Goal: Complete application form

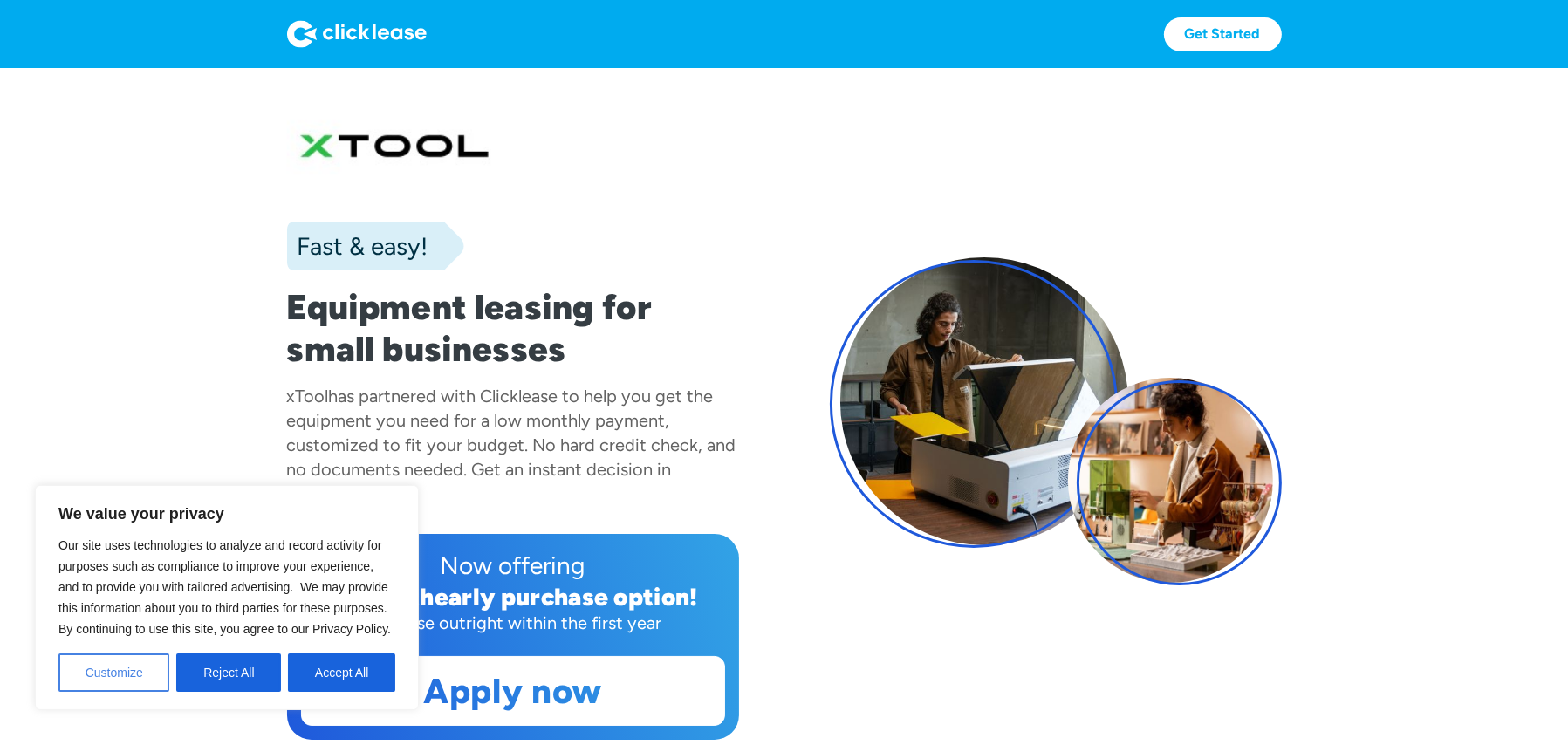
click at [143, 666] on button "Customize" at bounding box center [113, 672] width 111 height 38
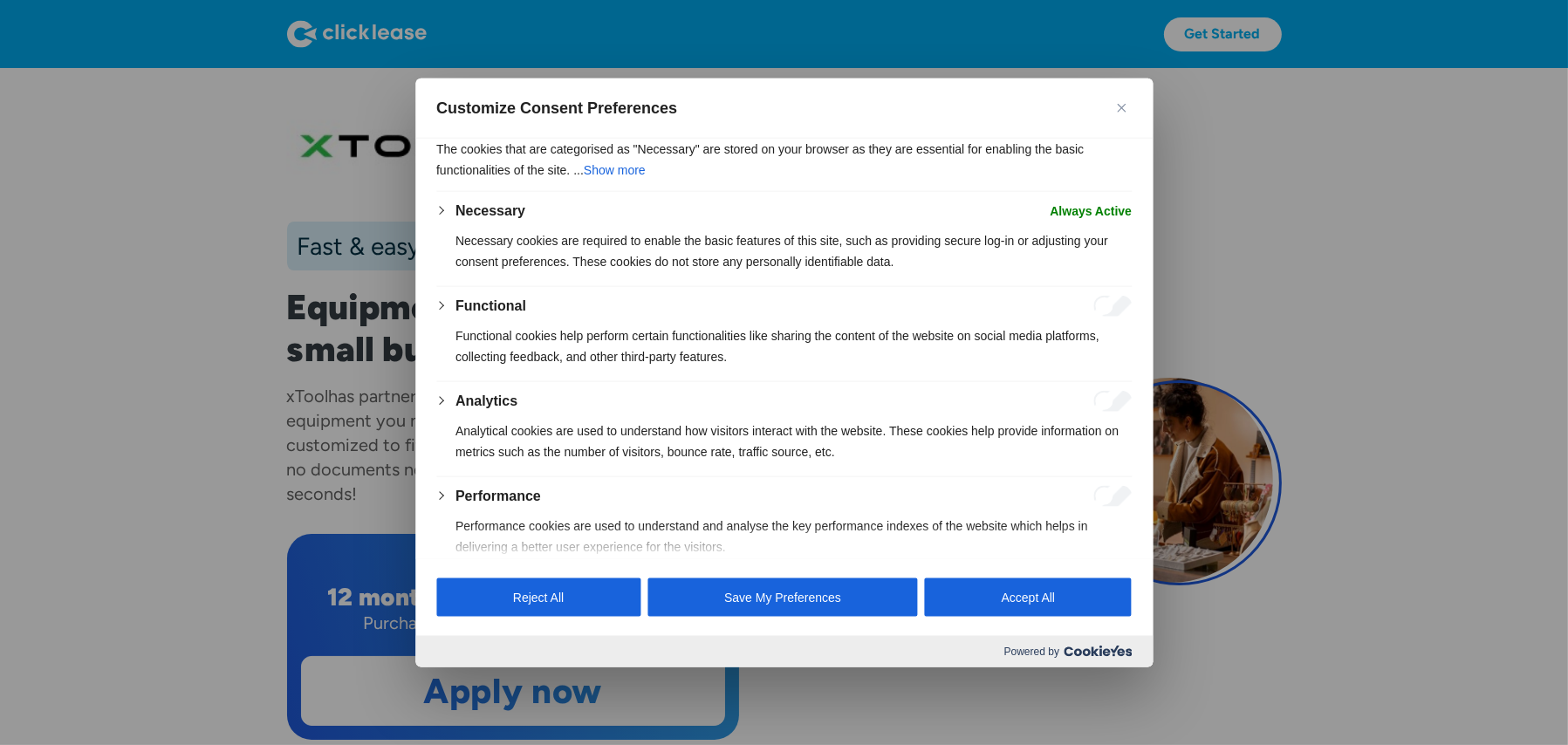
scroll to position [251, 0]
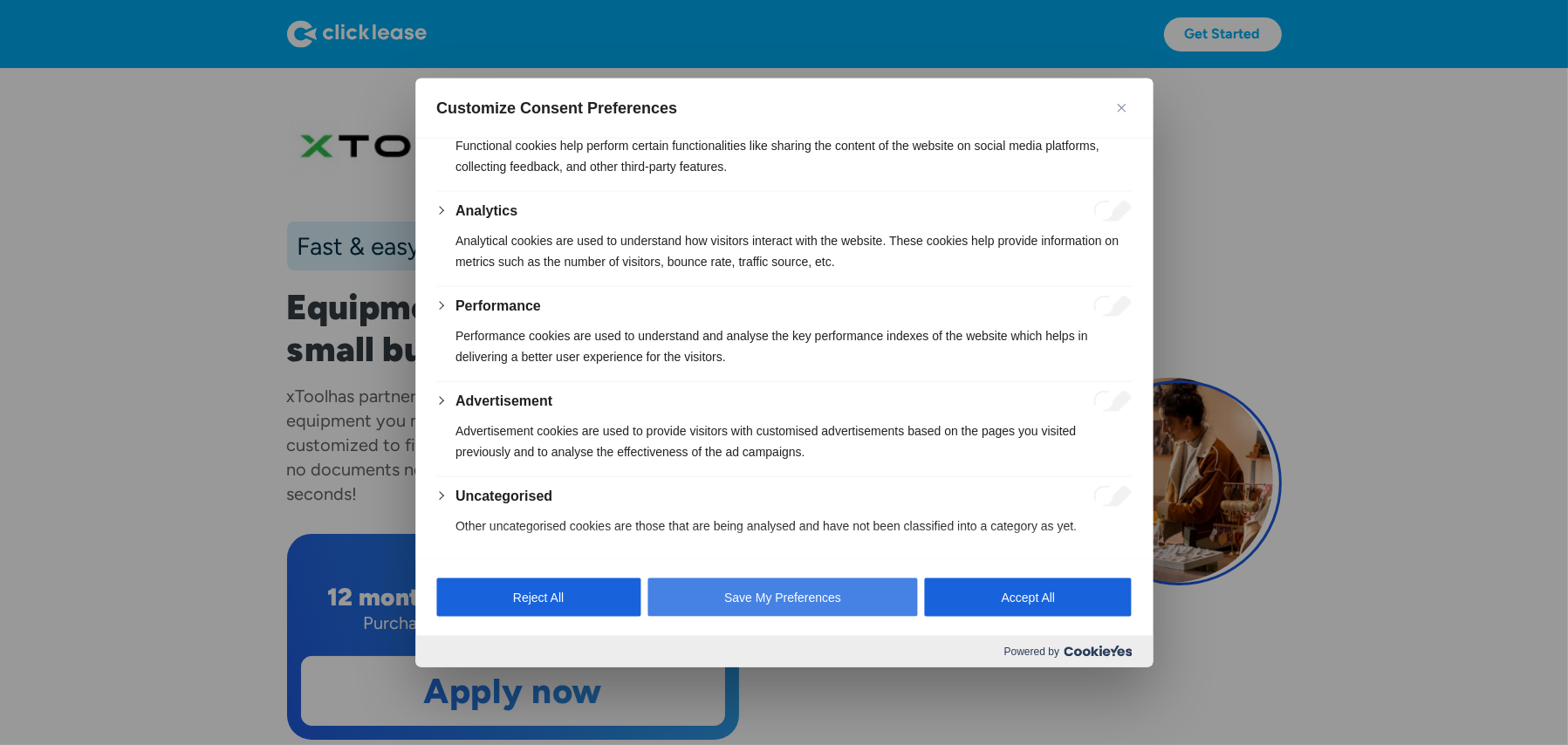
click at [750, 600] on button "Save My Preferences" at bounding box center [783, 595] width 271 height 38
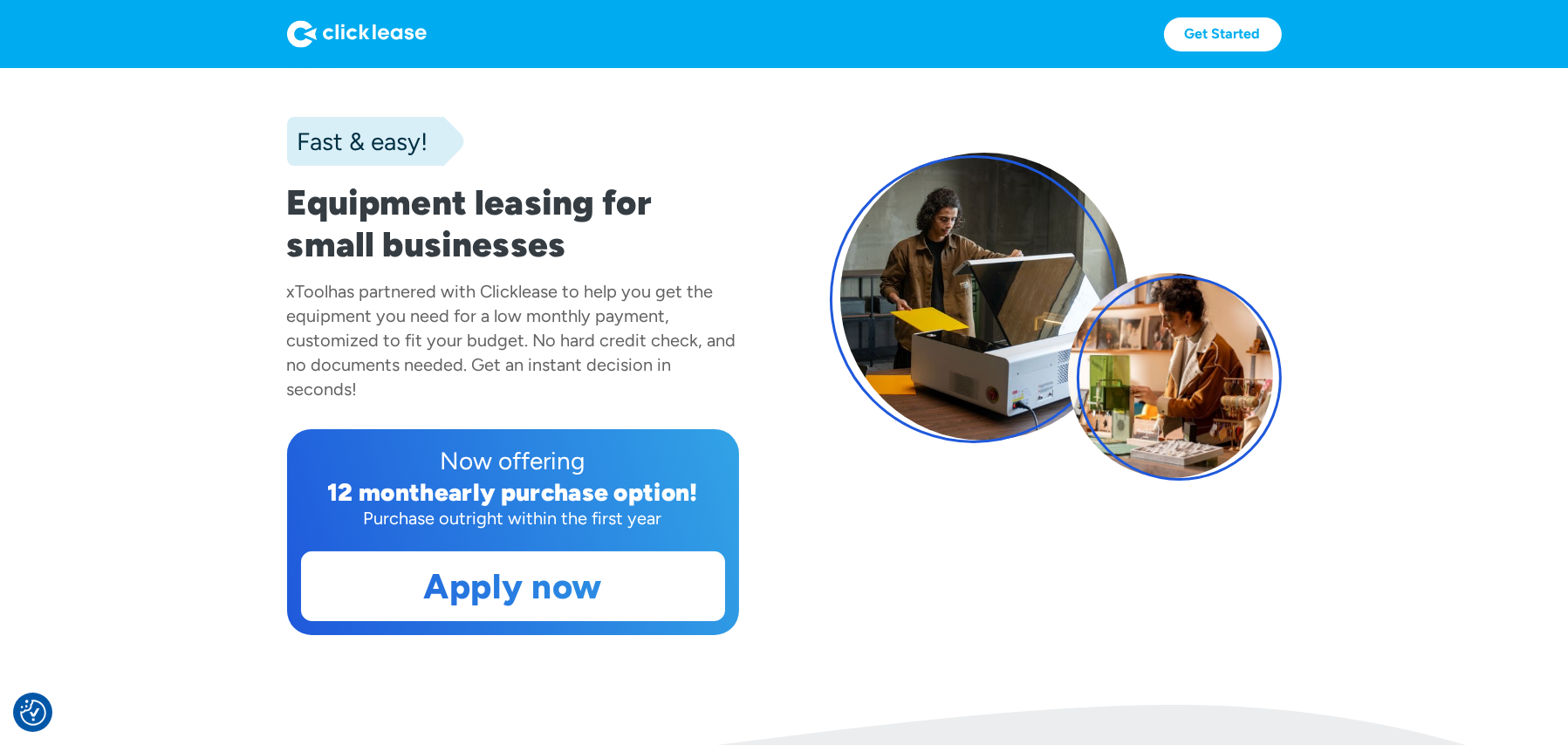
scroll to position [349, 0]
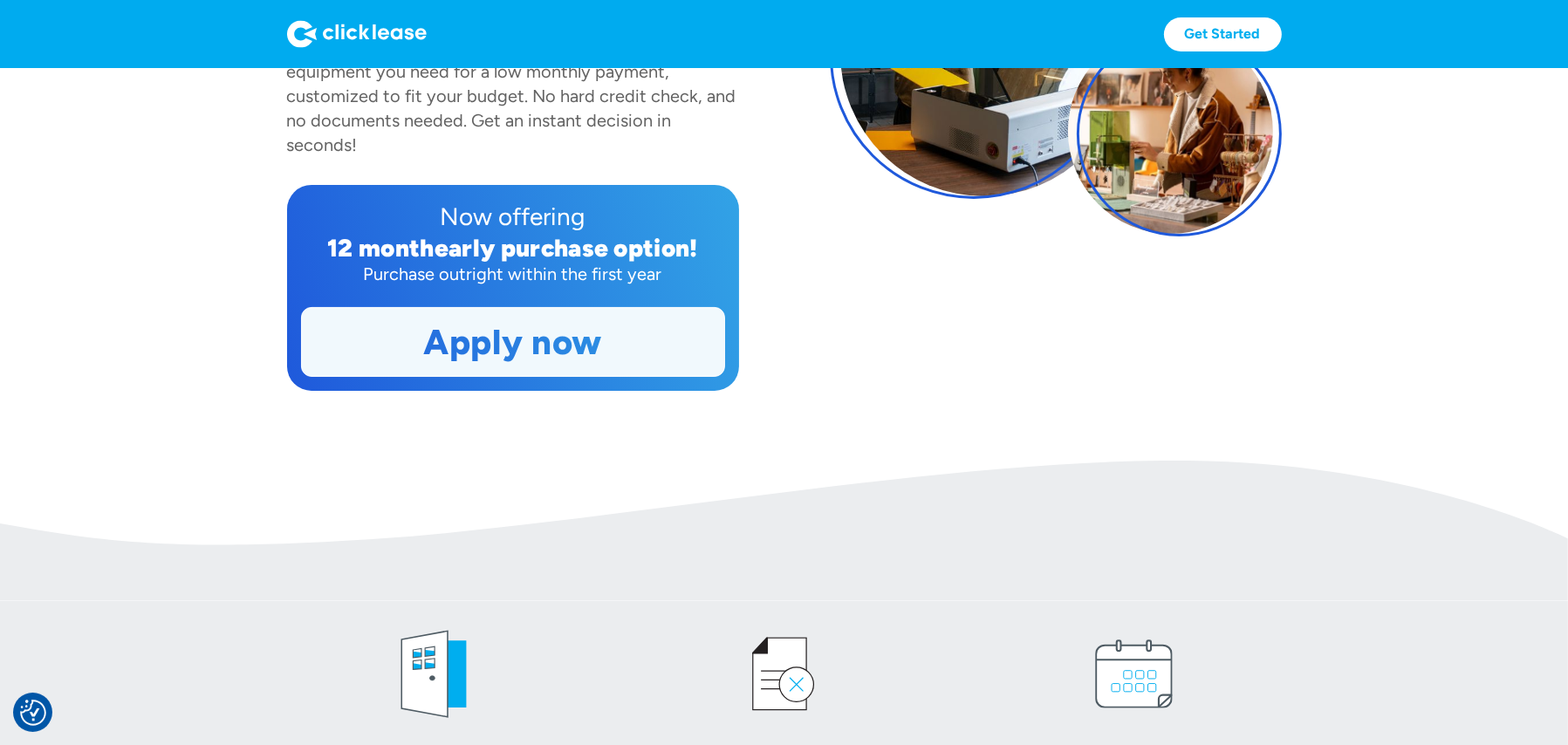
click at [527, 342] on link "Apply now" at bounding box center [513, 342] width 422 height 68
